Goal: Navigation & Orientation: Find specific page/section

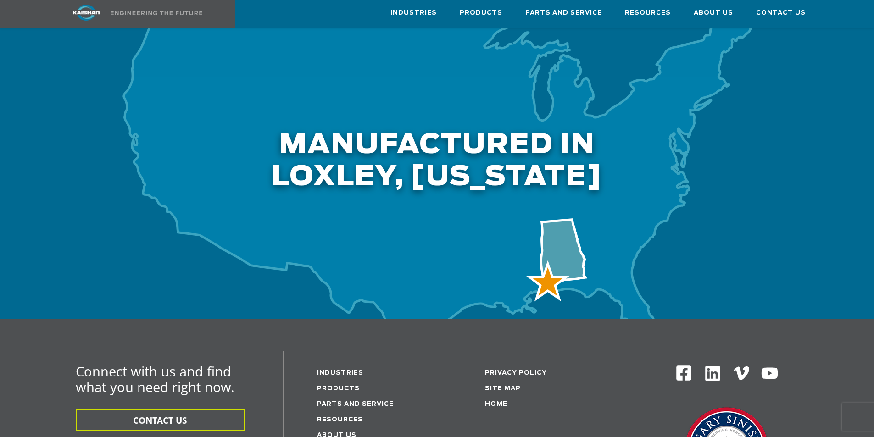
scroll to position [2446, 0]
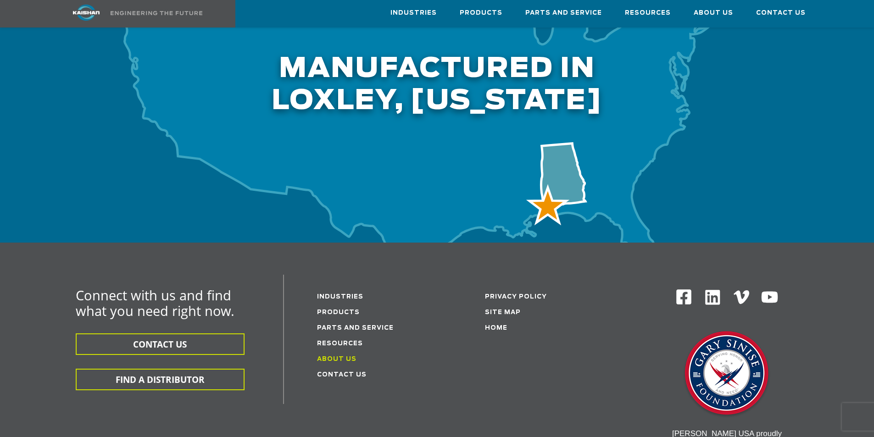
click at [335, 356] on link "About Us" at bounding box center [336, 359] width 39 height 6
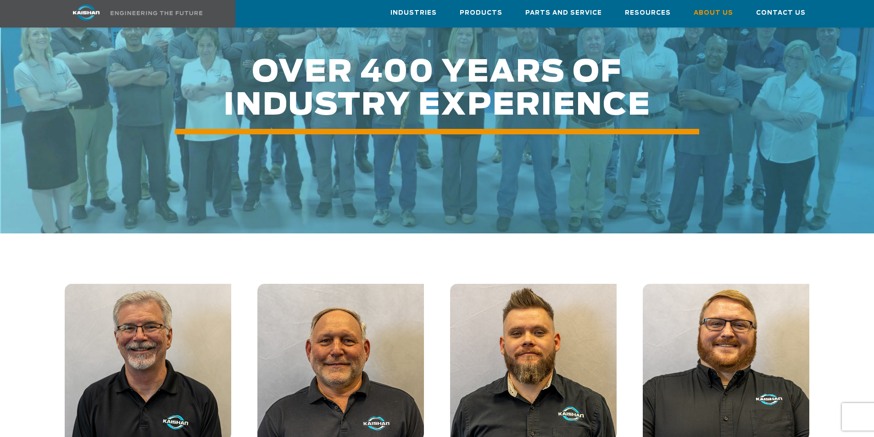
scroll to position [994, 0]
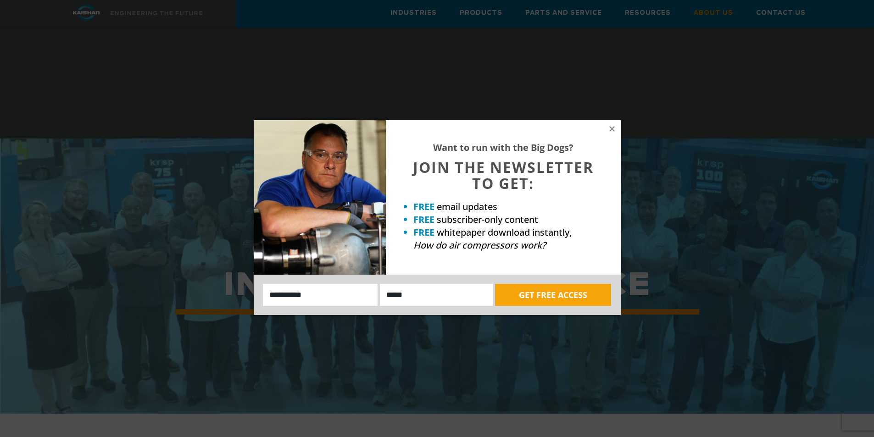
click at [610, 122] on div "Want to run with the Big Dogs? JOIN THE NEWSLETTER TO GET: FREE email updates F…" at bounding box center [503, 197] width 235 height 155
click at [613, 130] on icon at bounding box center [611, 128] width 5 height 5
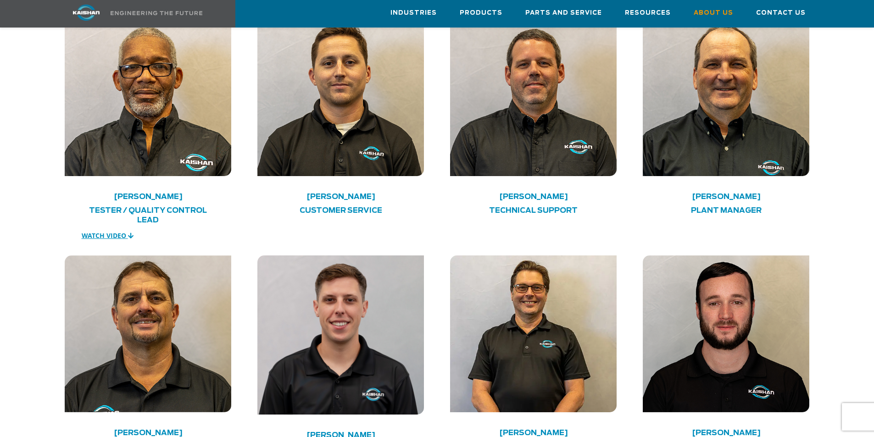
scroll to position [2064, 0]
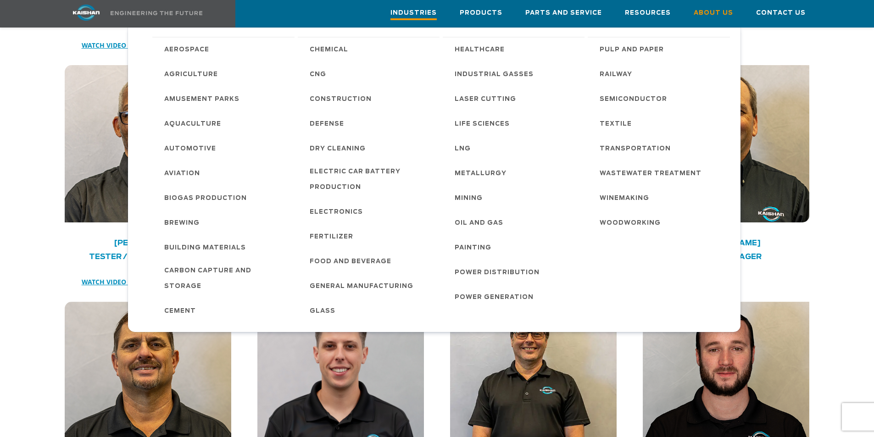
click at [418, 15] on span "Industries" at bounding box center [413, 14] width 46 height 12
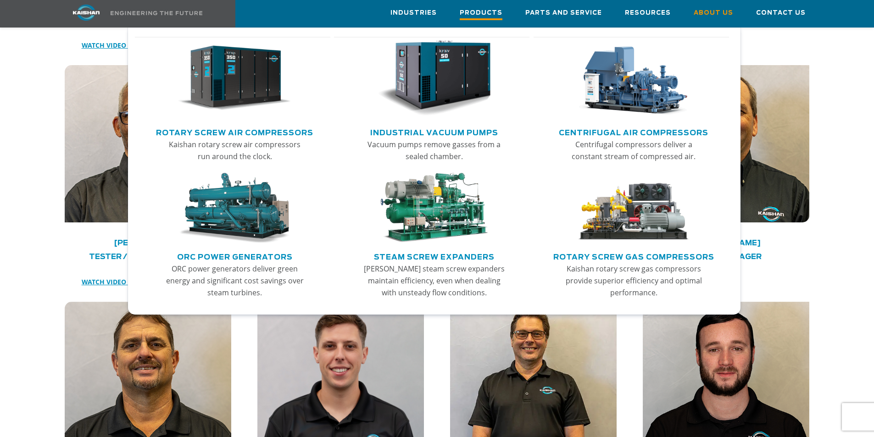
click at [502, 12] on span "Products" at bounding box center [481, 14] width 43 height 12
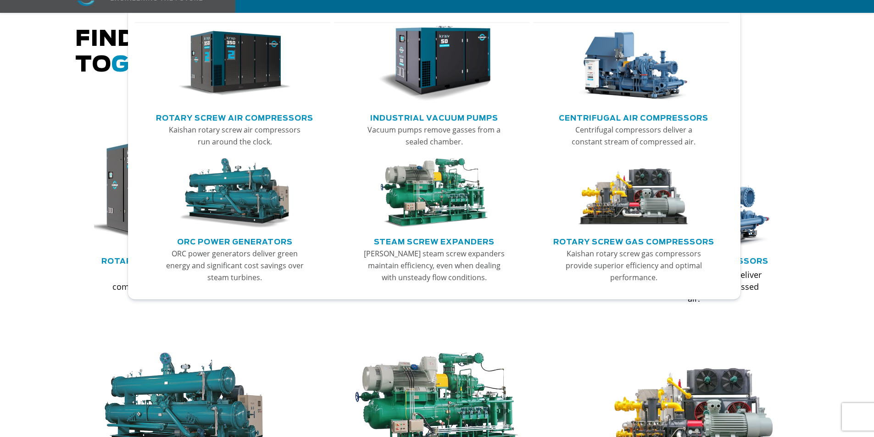
scroll to position [535, 0]
